Goal: Transaction & Acquisition: Book appointment/travel/reservation

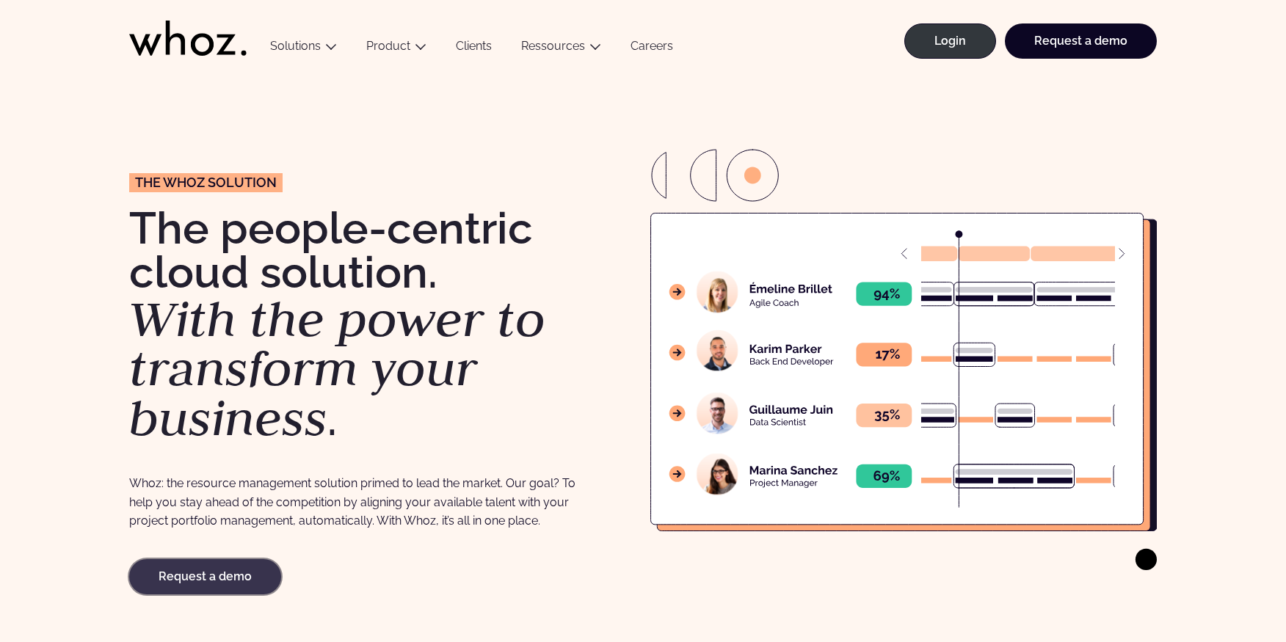
click at [271, 581] on link "Request a demo" at bounding box center [205, 576] width 152 height 35
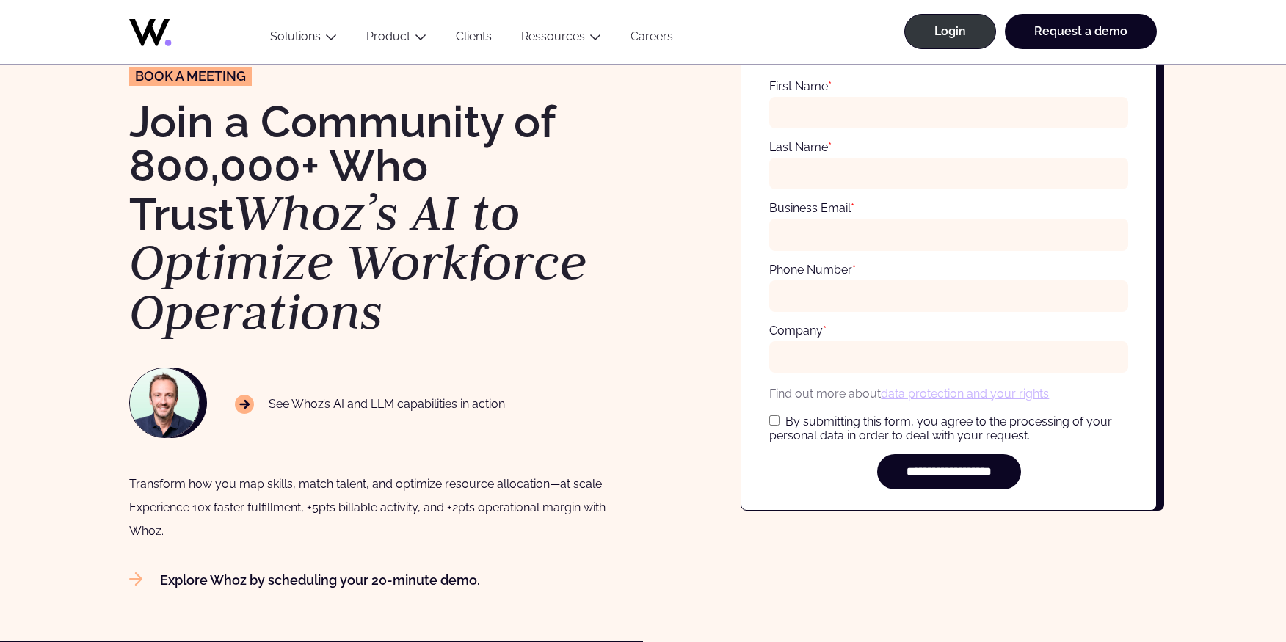
scroll to position [75, 0]
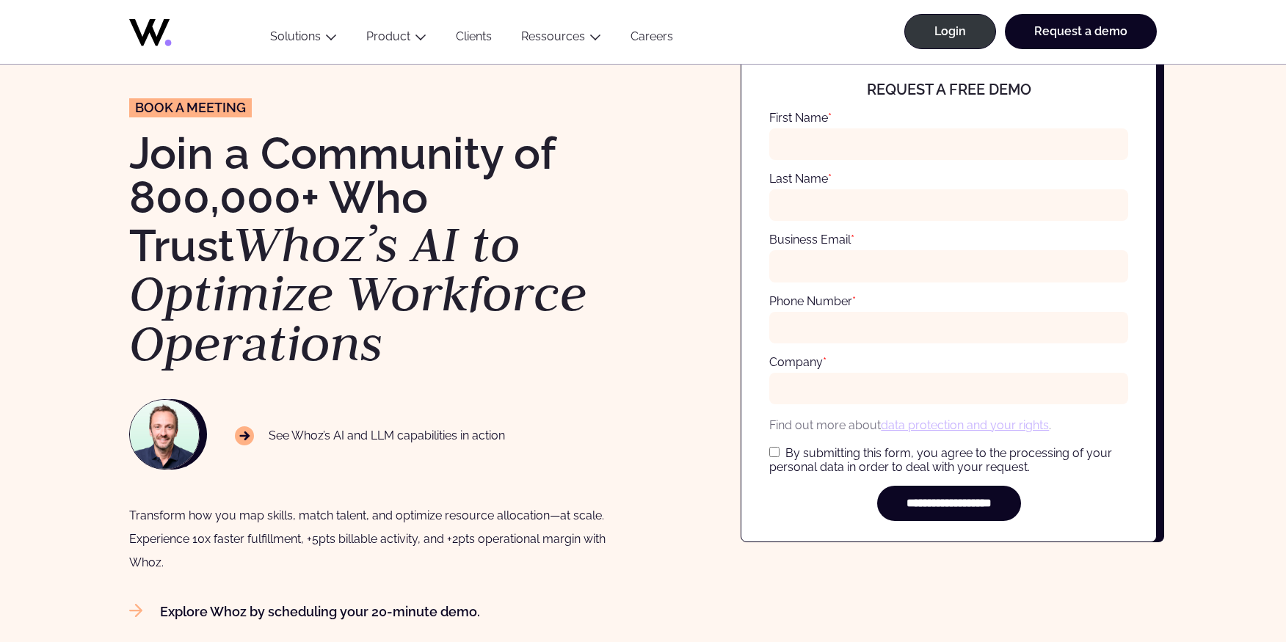
click at [248, 426] on div "See Whoz’s AI and LLM capabilities in action" at bounding box center [370, 435] width 270 height 34
click at [152, 429] on img at bounding box center [164, 434] width 69 height 69
click at [319, 443] on p "See Whoz’s AI and LLM capabilities in action" at bounding box center [370, 435] width 270 height 19
drag, startPoint x: 328, startPoint y: 442, endPoint x: 422, endPoint y: 455, distance: 94.9
click at [331, 442] on p "See Whoz’s AI and LLM capabilities in action" at bounding box center [370, 435] width 270 height 19
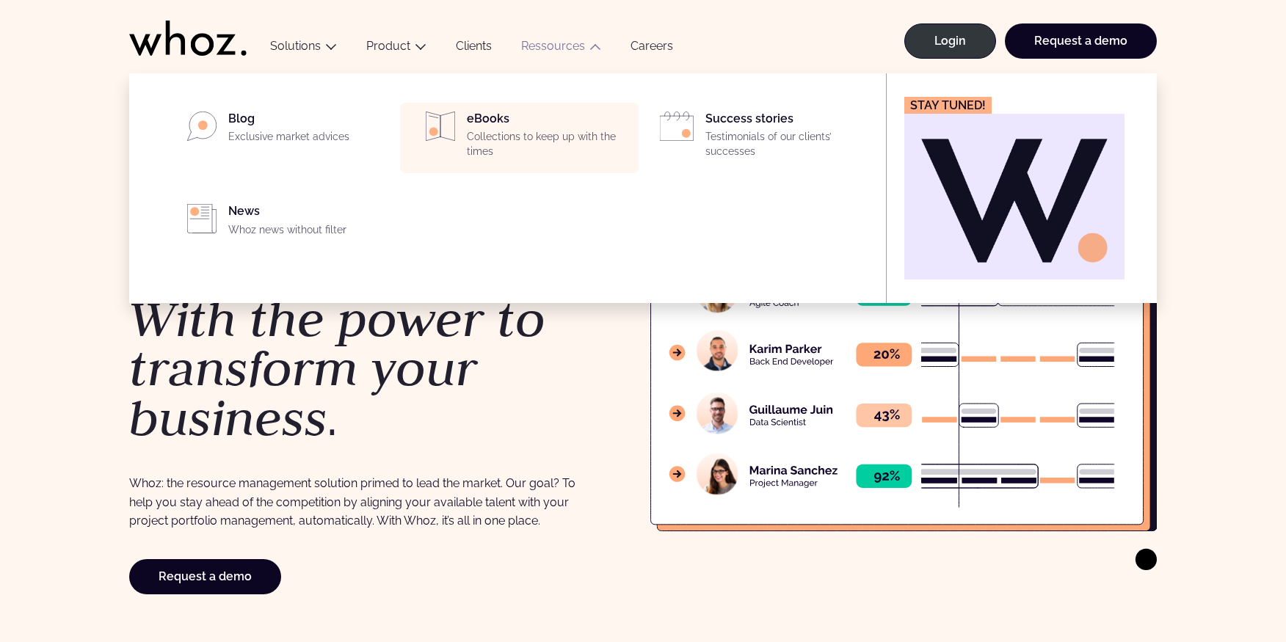
click at [546, 134] on p "Collections to keep up with the times" at bounding box center [548, 144] width 163 height 29
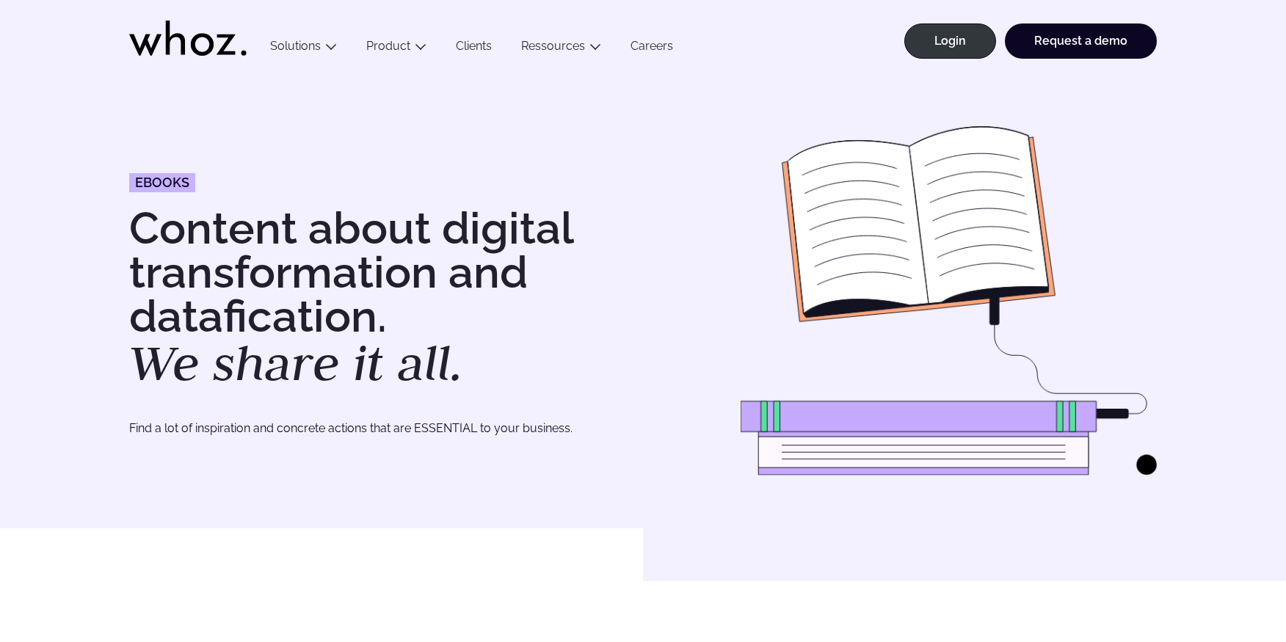
drag, startPoint x: 890, startPoint y: 248, endPoint x: 911, endPoint y: 251, distance: 21.5
click at [896, 248] on img at bounding box center [949, 300] width 416 height 349
click at [1140, 467] on img at bounding box center [949, 300] width 416 height 349
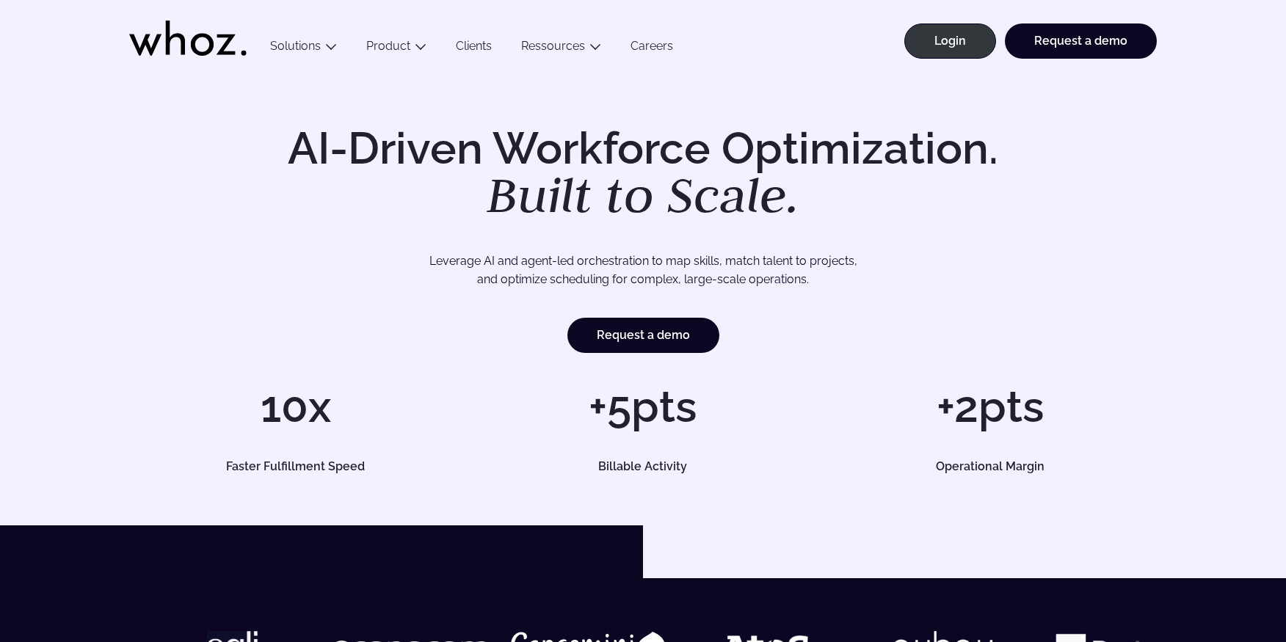
drag, startPoint x: 690, startPoint y: 449, endPoint x: 684, endPoint y: 466, distance: 17.9
click at [684, 466] on div "+5pts Billable Activity" at bounding box center [642, 428] width 332 height 87
click at [650, 465] on h5 "Billable Activity" at bounding box center [642, 467] width 299 height 12
click at [644, 338] on link "Request a demo" at bounding box center [643, 335] width 152 height 35
